Goal: Transaction & Acquisition: Purchase product/service

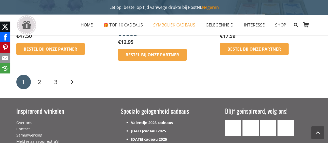
scroll to position [880, 0]
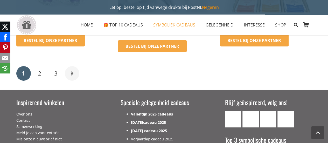
click at [74, 66] on link "Volgende" at bounding box center [72, 73] width 15 height 15
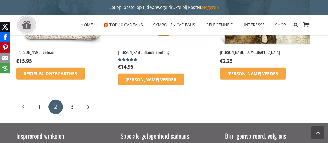
scroll to position [725, 0]
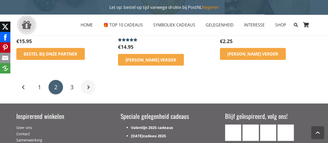
click at [90, 80] on link "Volgende" at bounding box center [88, 87] width 15 height 15
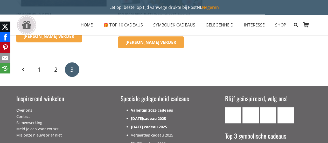
scroll to position [181, 0]
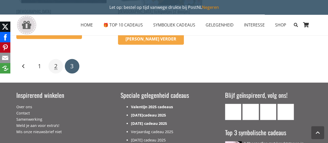
click at [51, 59] on link "2" at bounding box center [55, 66] width 15 height 15
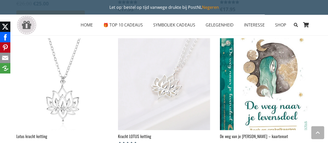
scroll to position [207, 0]
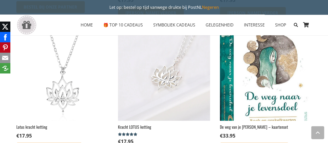
click at [283, 66] on img at bounding box center [266, 75] width 92 height 92
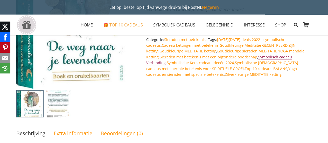
scroll to position [129, 0]
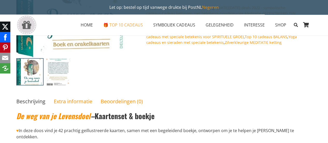
click at [58, 66] on img at bounding box center [58, 71] width 27 height 27
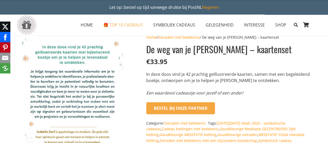
scroll to position [0, 0]
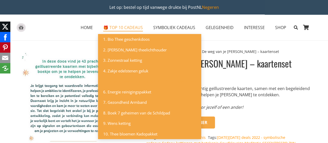
click at [131, 28] on span "🎁 TOP 10 CADEAUS" at bounding box center [123, 28] width 40 height 6
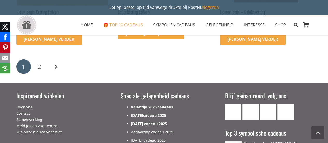
scroll to position [777, 0]
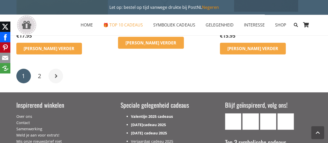
click at [59, 83] on link "Volgende" at bounding box center [55, 76] width 15 height 15
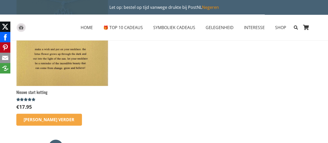
scroll to position [78, 0]
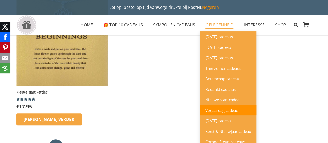
click at [227, 113] on link "Verjaardag cadeau" at bounding box center [228, 110] width 56 height 11
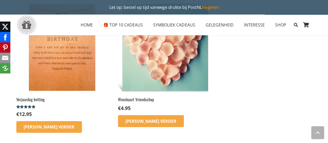
scroll to position [544, 0]
